Goal: Task Accomplishment & Management: Use online tool/utility

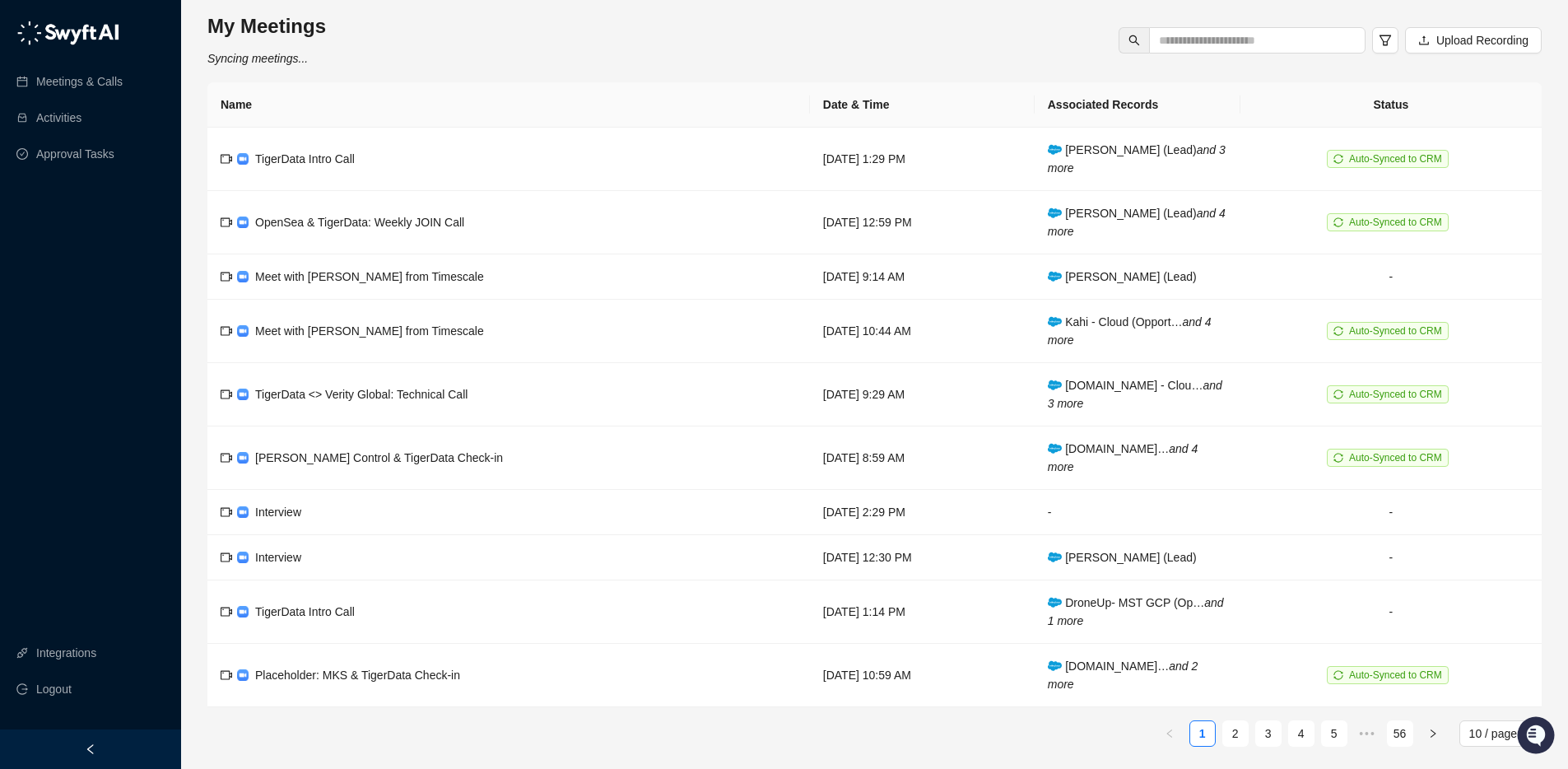
click at [426, 90] on th "Name" at bounding box center [509, 104] width 602 height 45
click at [384, 164] on td "TigerData Intro Call" at bounding box center [509, 159] width 602 height 64
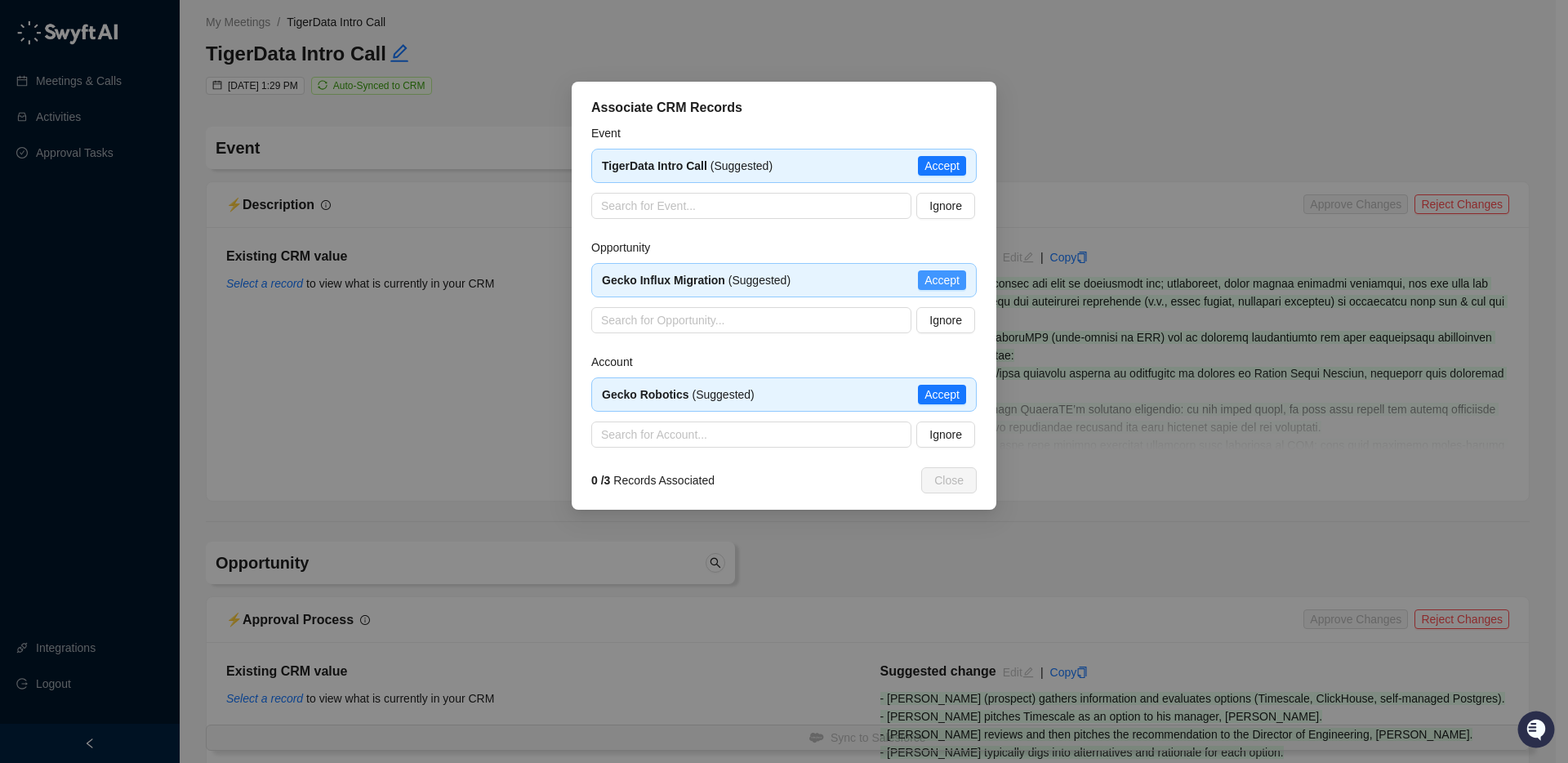
click at [920, 285] on button "Accept" at bounding box center [942, 280] width 48 height 19
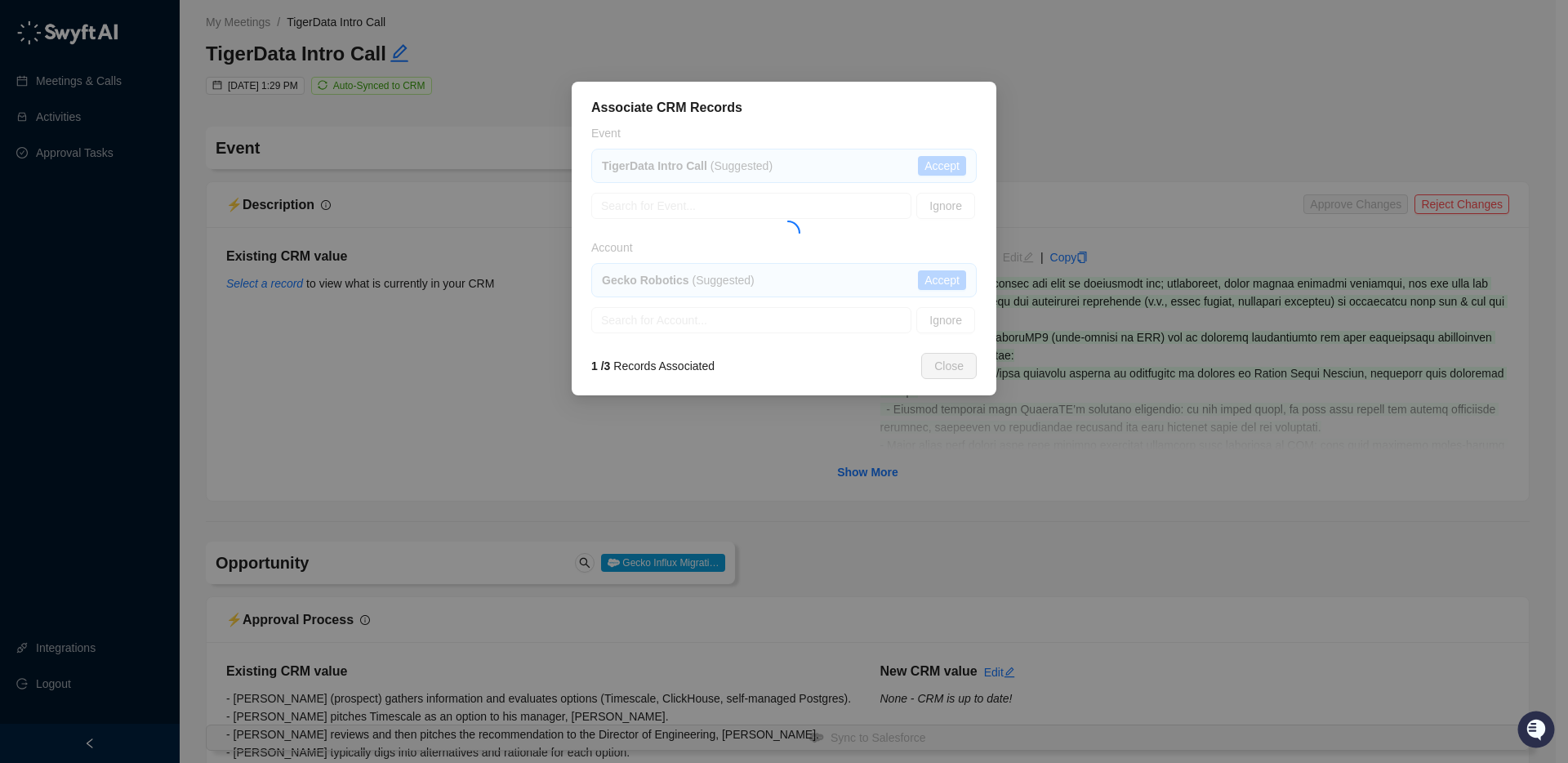
type textarea "**********"
type input "**********"
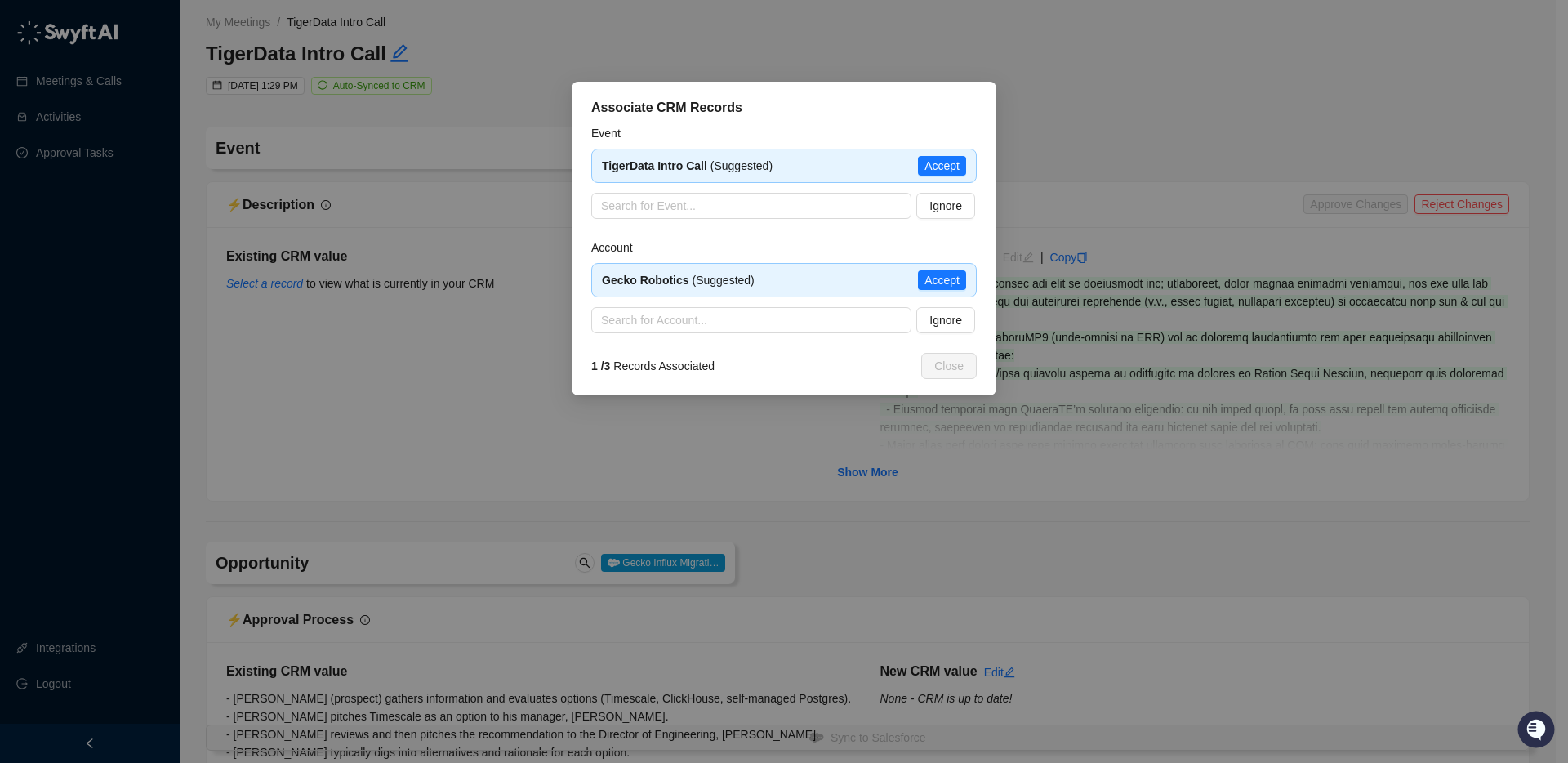
click at [966, 284] on div "Gecko Robotics (Suggested) Accept" at bounding box center [784, 280] width 385 height 34
click at [956, 280] on span "Accept" at bounding box center [942, 280] width 35 height 18
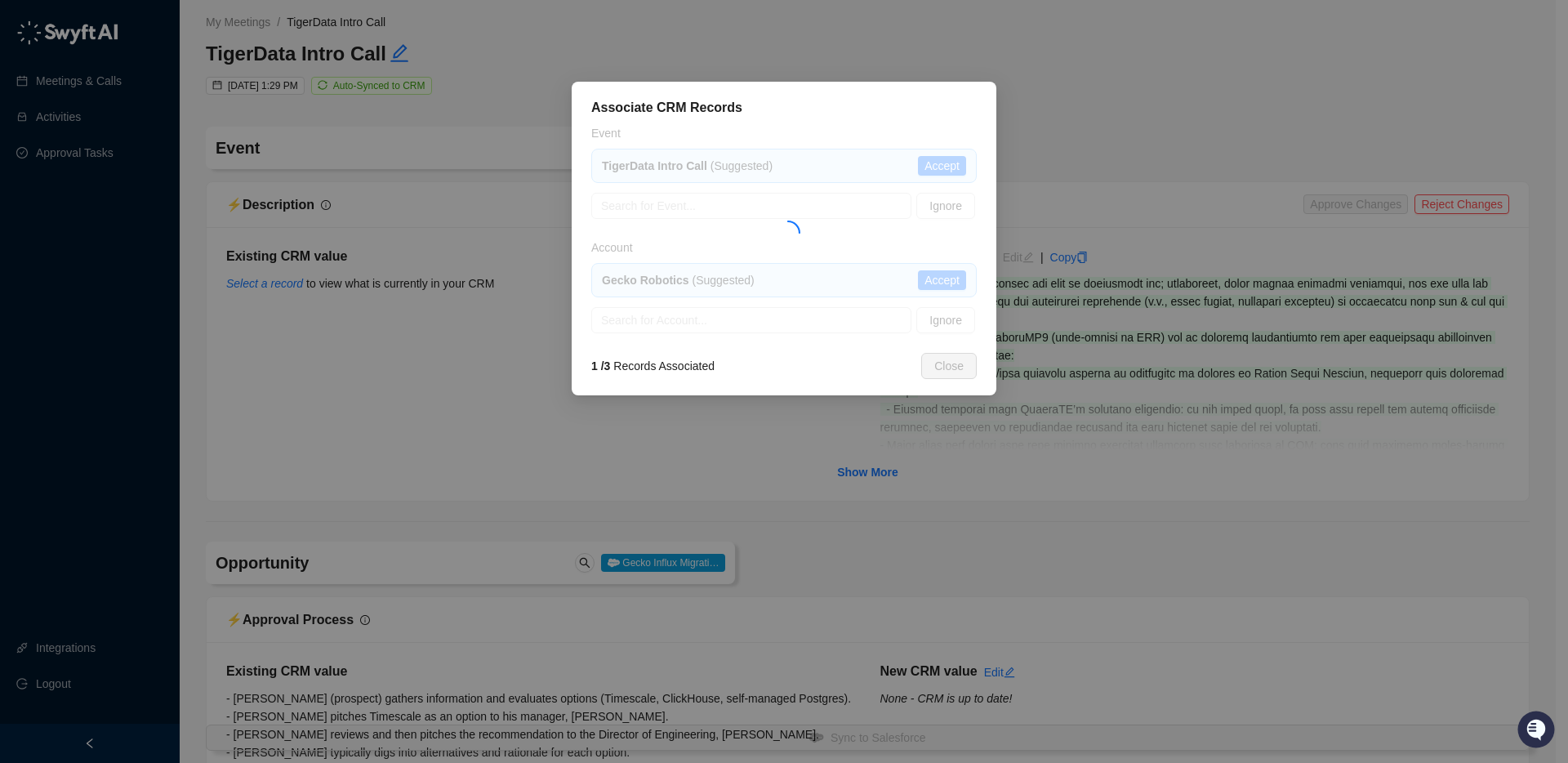
type textarea "**********"
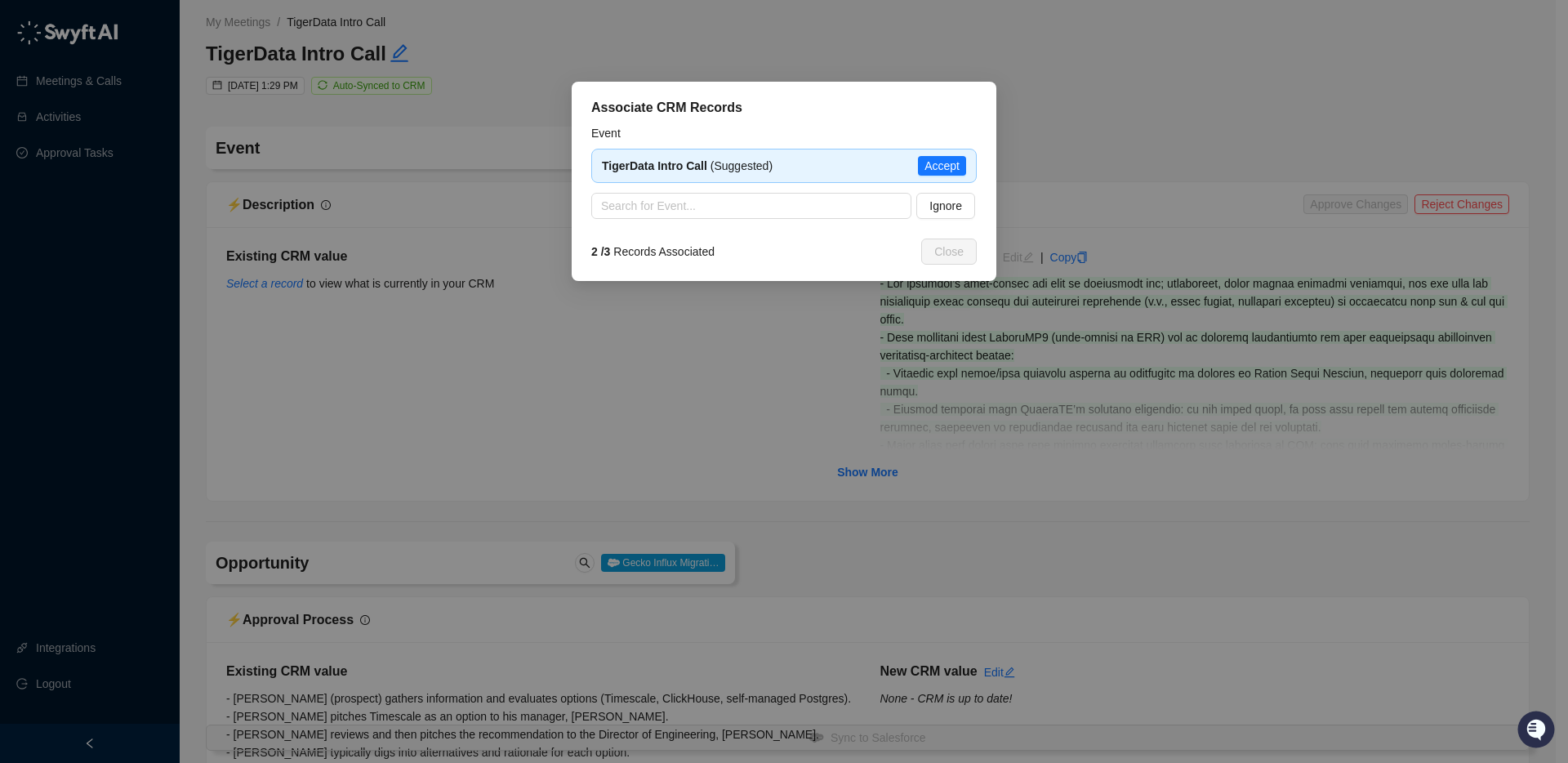
click at [934, 163] on span "Accept" at bounding box center [942, 166] width 35 height 18
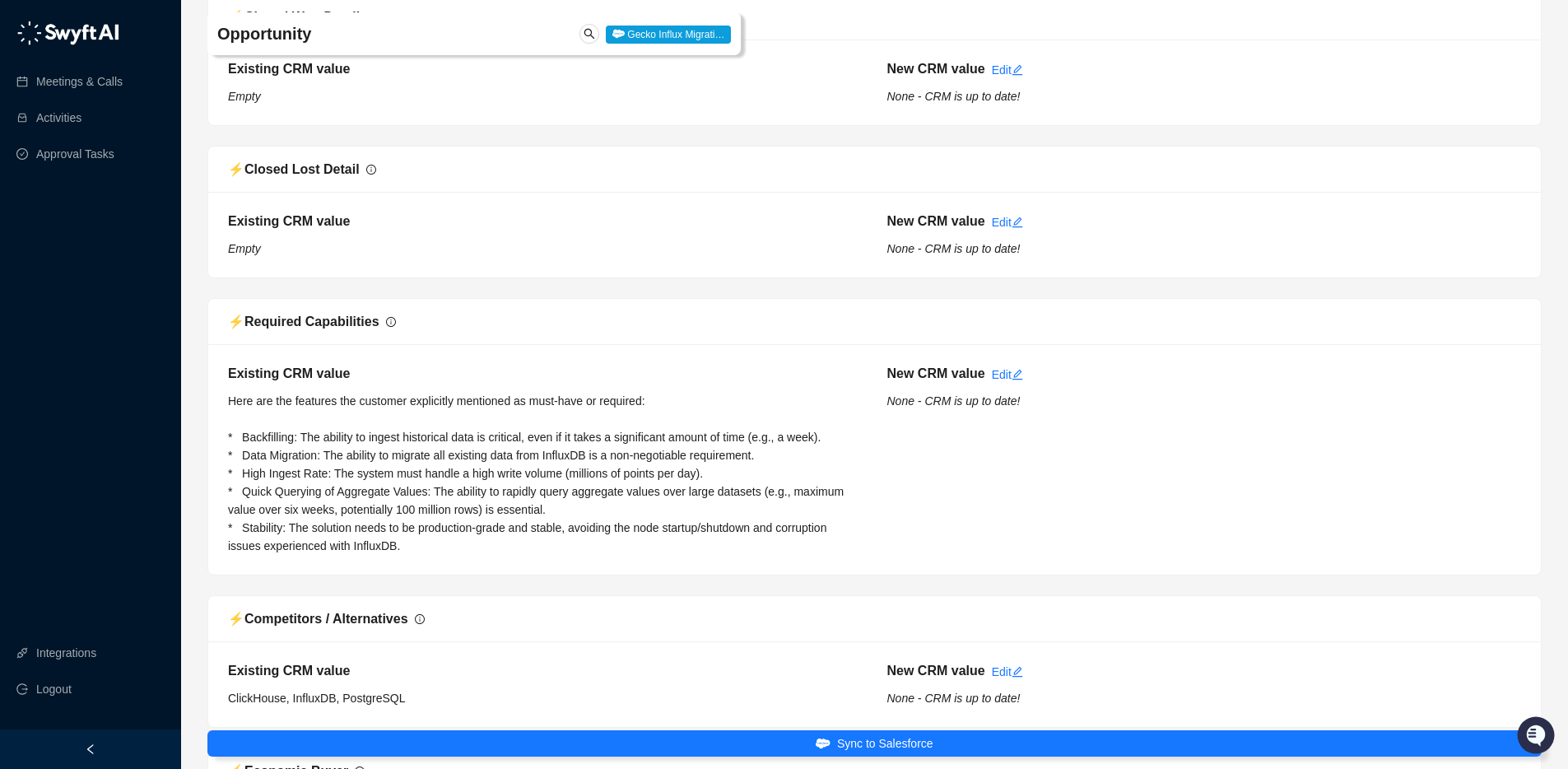
scroll to position [1097, 0]
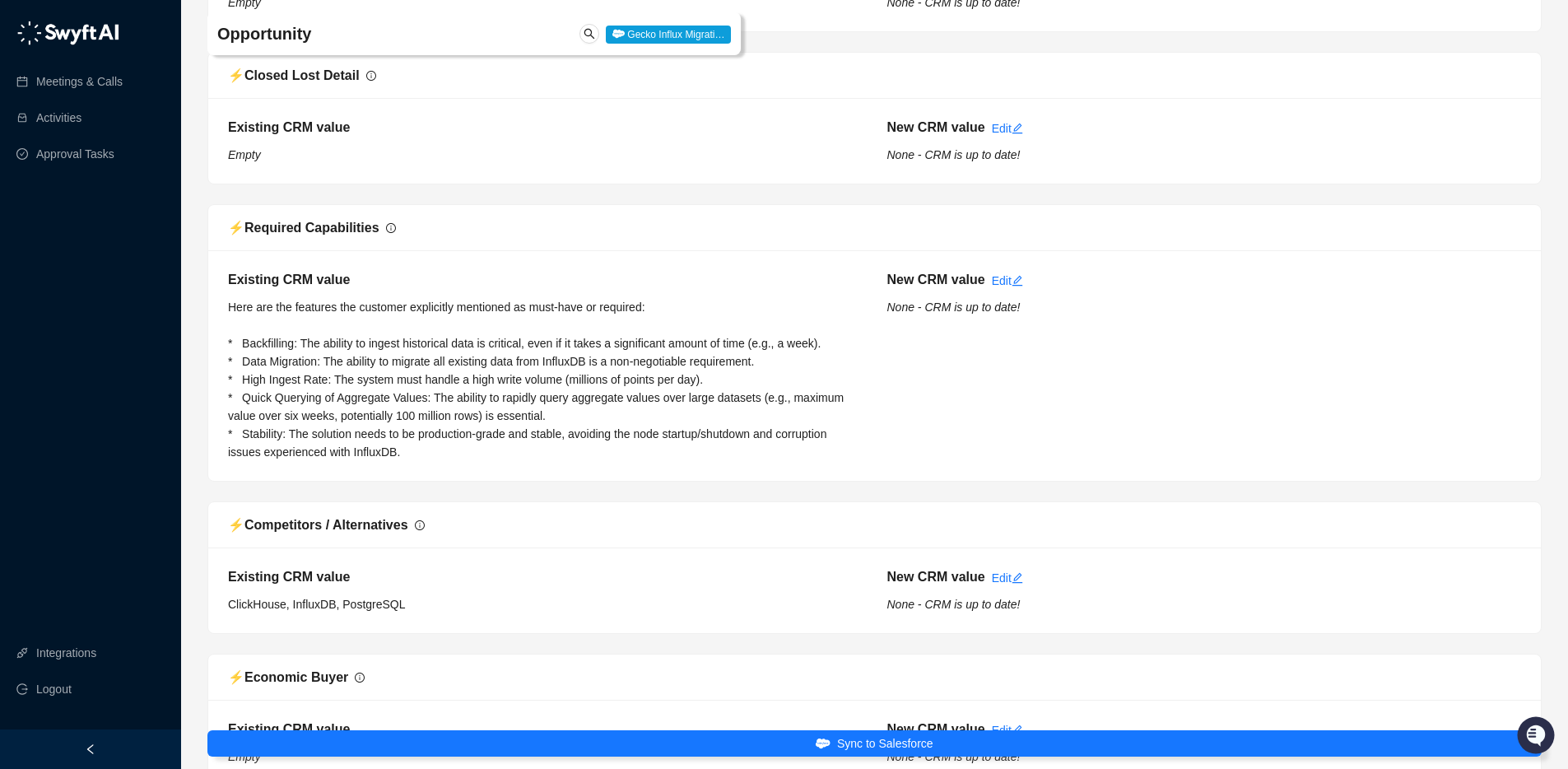
click at [370, 347] on span "Here are the features the customer explicitly mentioned as must-have or require…" at bounding box center [538, 380] width 619 height 158
drag, startPoint x: 308, startPoint y: 343, endPoint x: 855, endPoint y: 341, distance: 547.0
click at [855, 341] on div "Existing CRM value Here are the features the customer explicitly mentioned as m…" at bounding box center [546, 365] width 660 height 191
copy span "The ability to ingest historical data is critical, even if it takes a significa…"
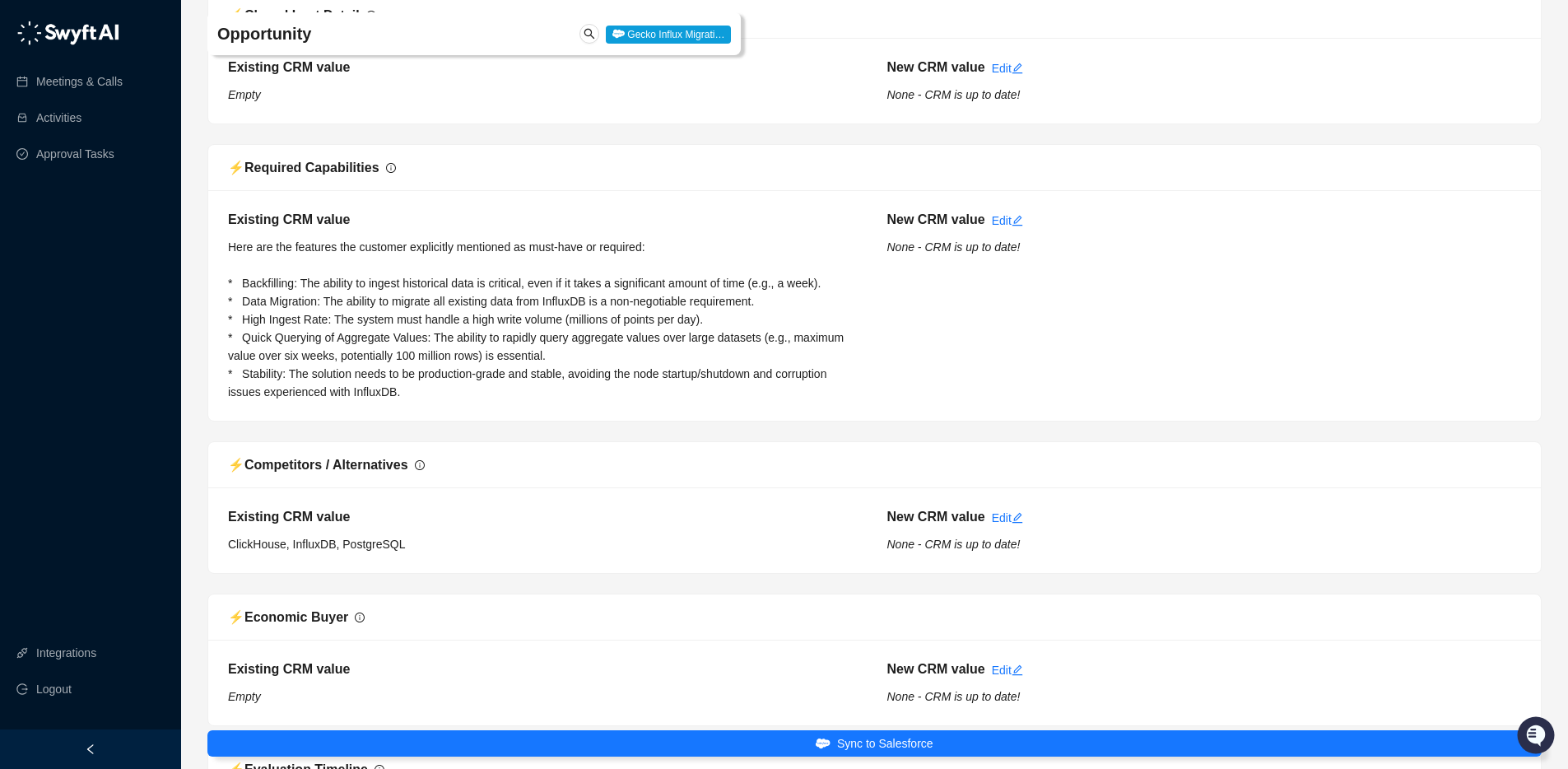
scroll to position [1172, 0]
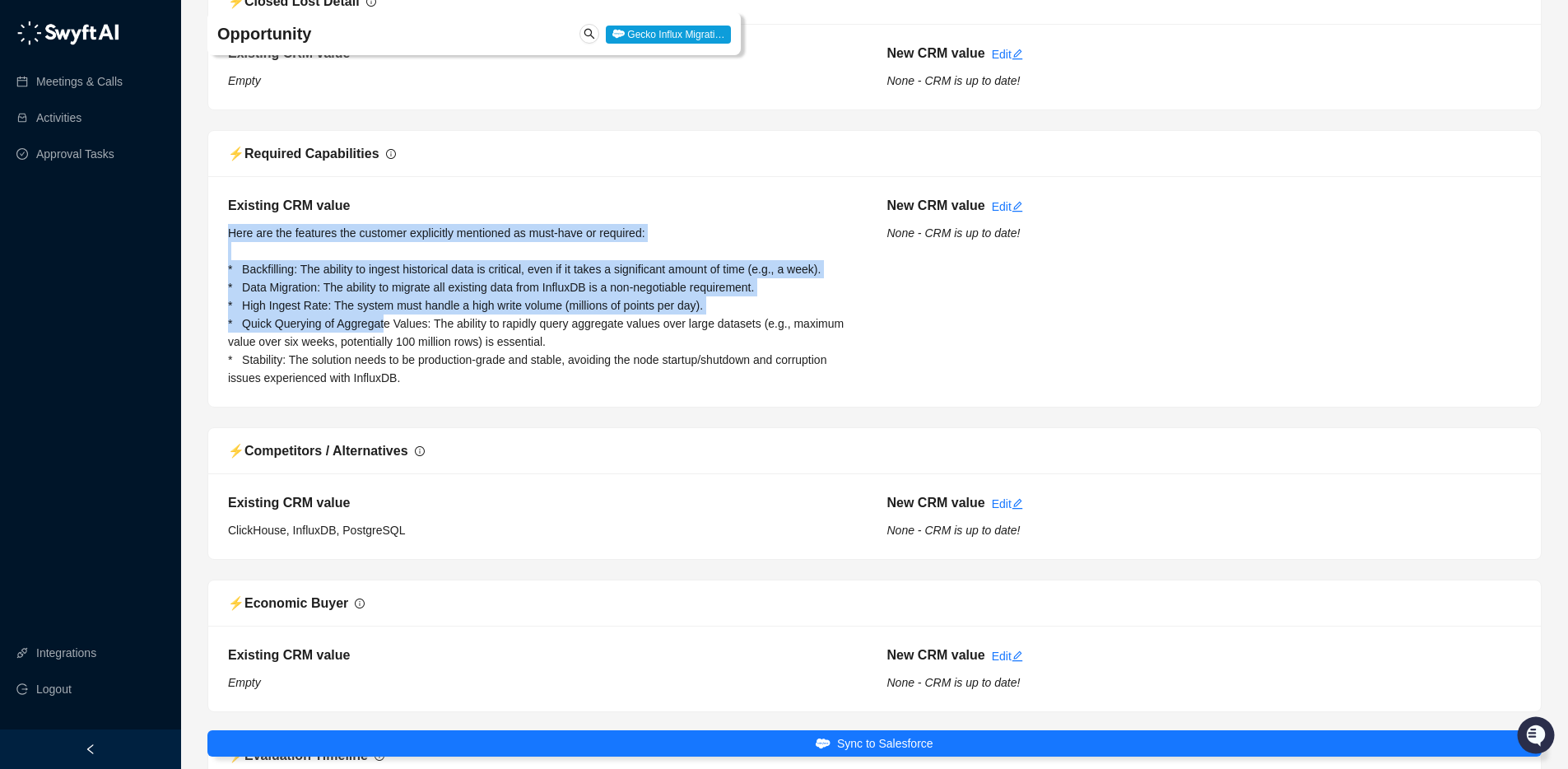
drag, startPoint x: 465, startPoint y: 327, endPoint x: 391, endPoint y: 332, distance: 74.2
click at [391, 332] on div "Existing CRM value Here are the features the customer explicitly mentioned as m…" at bounding box center [546, 292] width 660 height 191
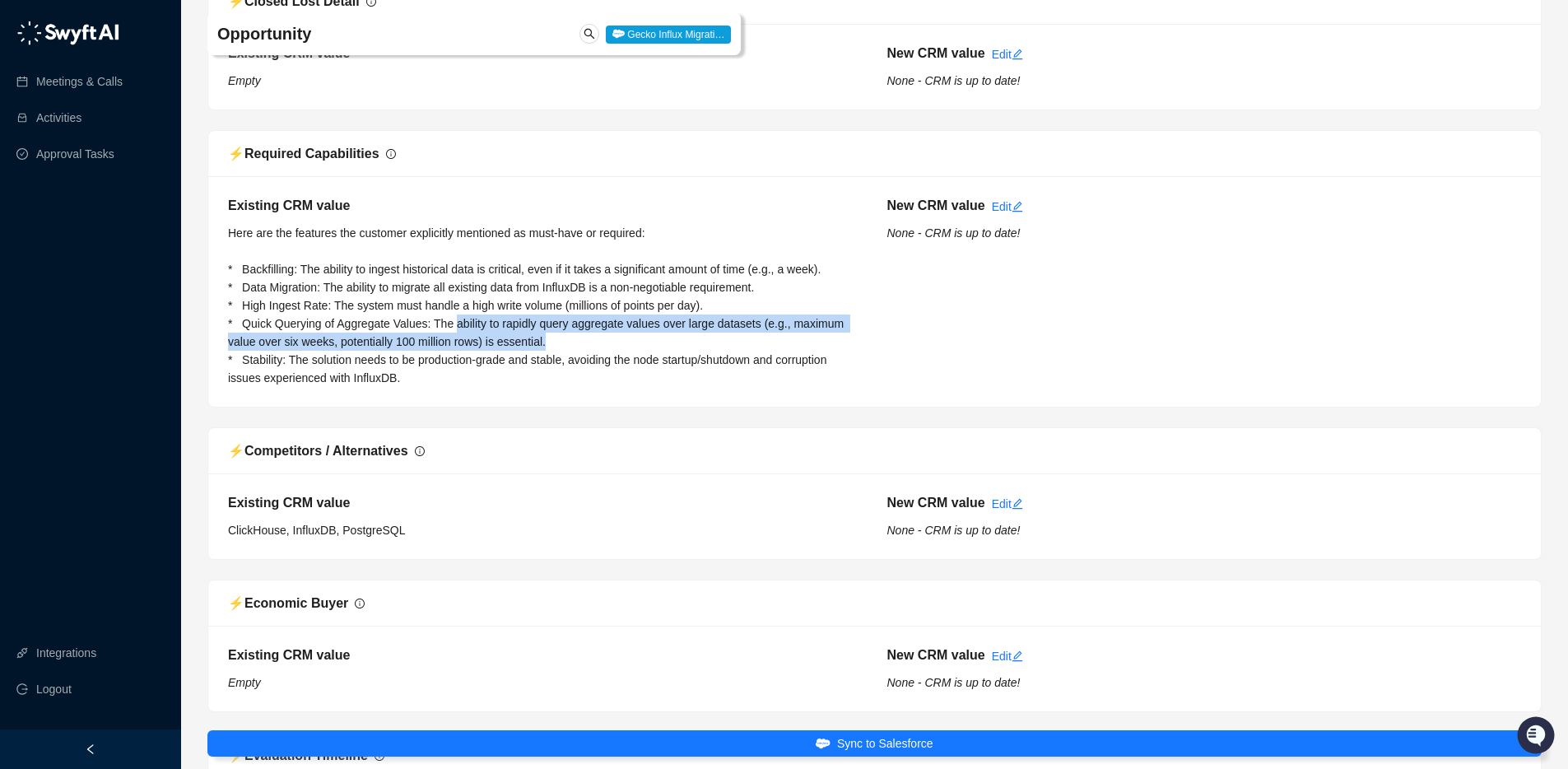
drag, startPoint x: 464, startPoint y: 328, endPoint x: 612, endPoint y: 346, distance: 149.1
click at [612, 346] on div "Existing CRM value Here are the features the customer explicitly mentioned as m…" at bounding box center [546, 292] width 660 height 191
copy span "ability to rapidly query aggregate values over large datasets (e.g., maximum va…"
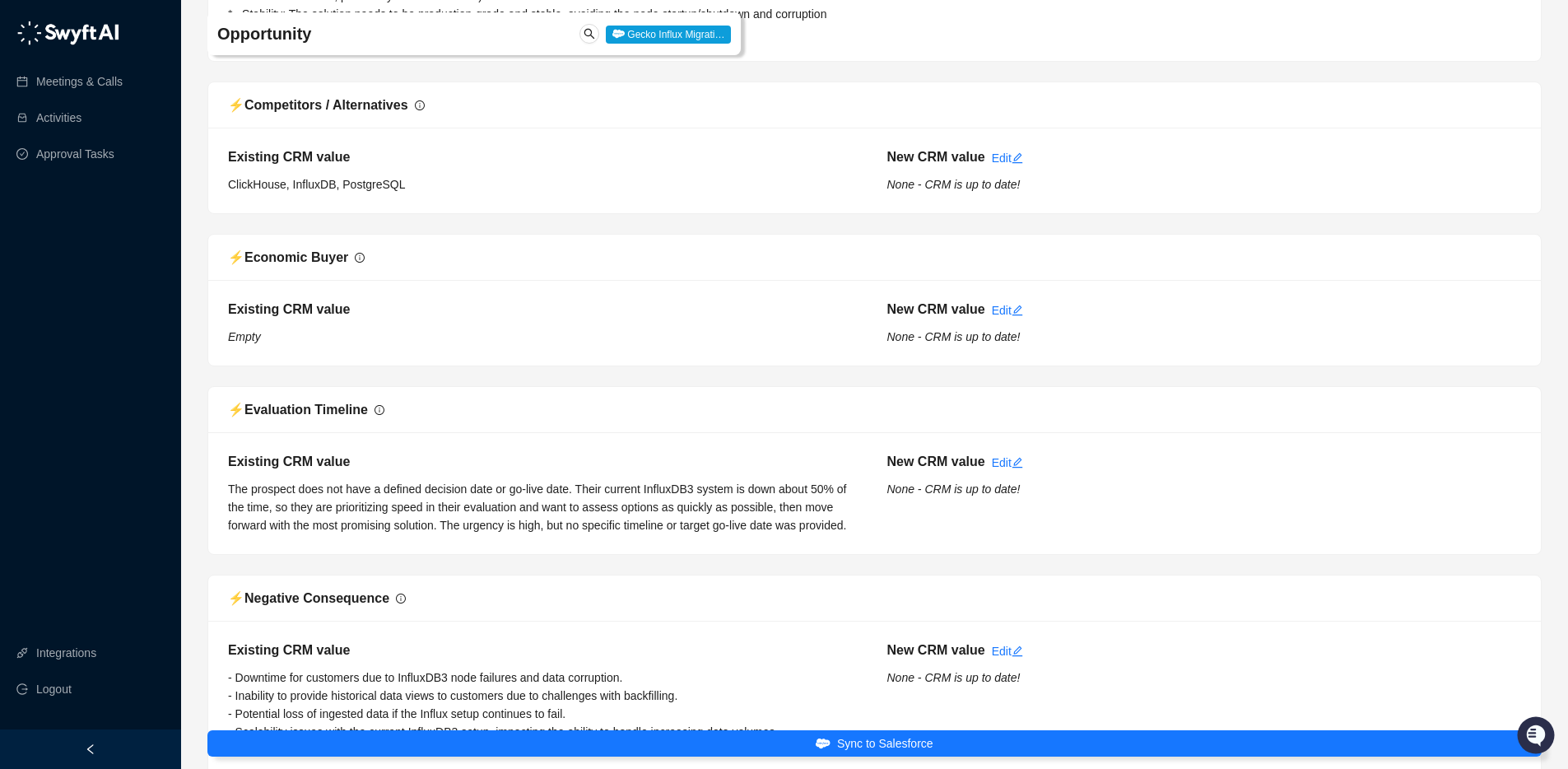
scroll to position [1588, 0]
